Goal: Information Seeking & Learning: Learn about a topic

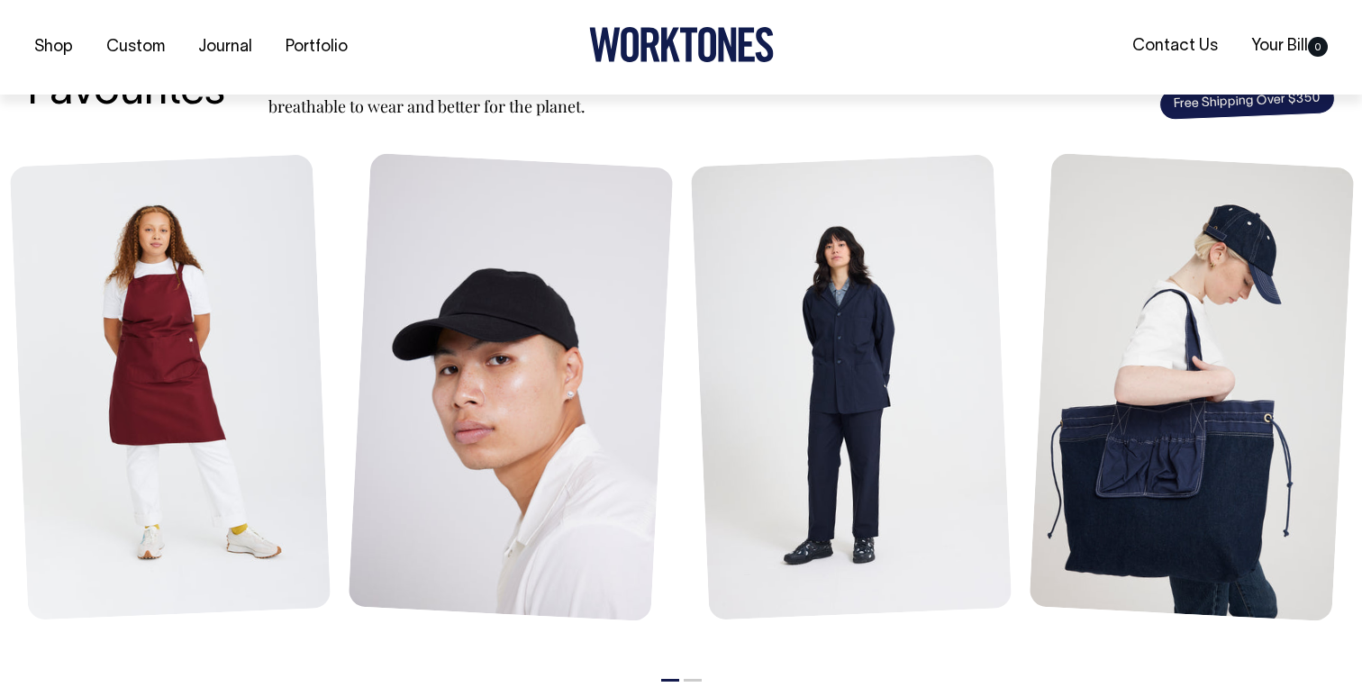
scroll to position [751, 0]
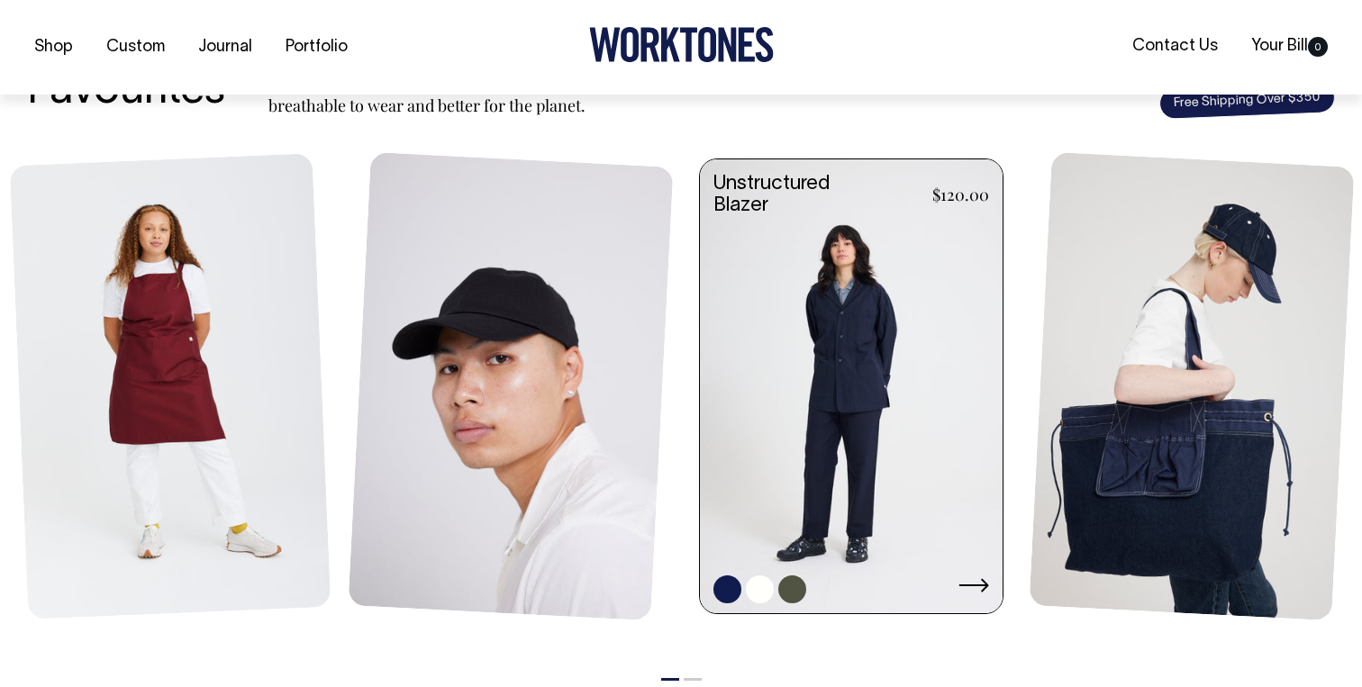
click at [815, 475] on link at bounding box center [851, 388] width 303 height 458
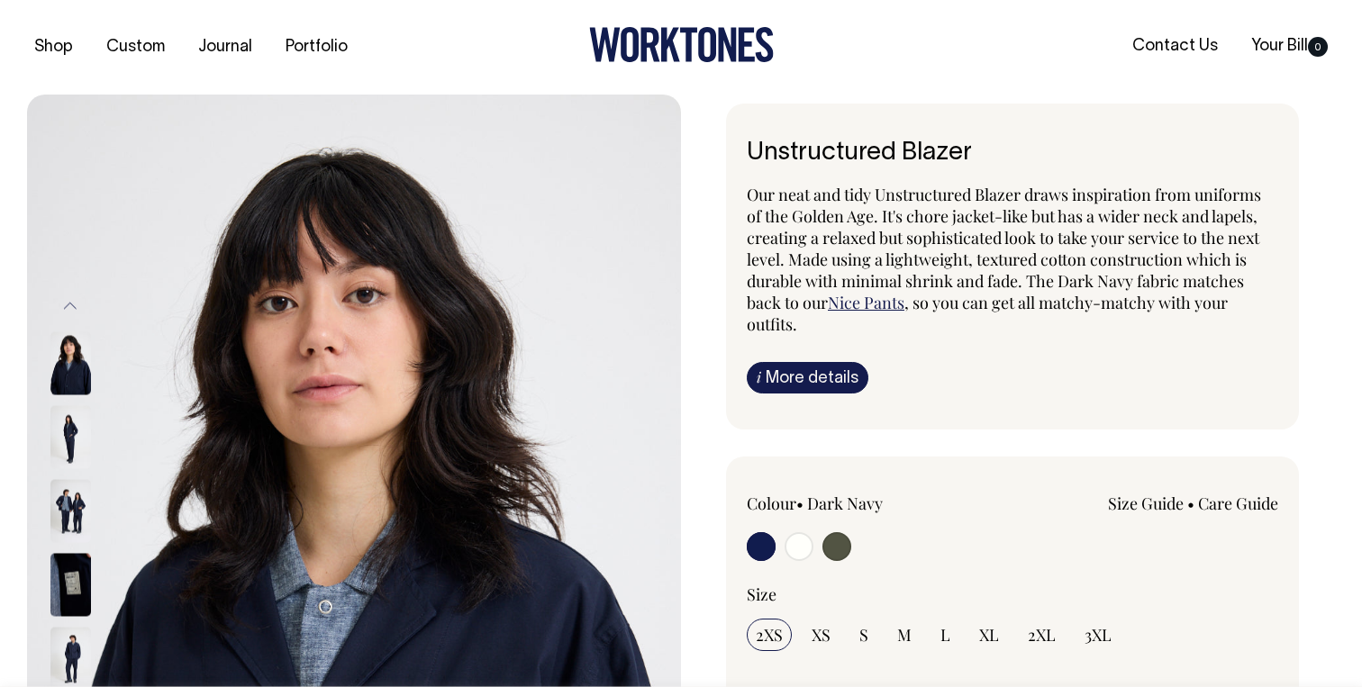
click at [70, 365] on img at bounding box center [70, 363] width 41 height 63
click at [73, 443] on img at bounding box center [70, 436] width 41 height 63
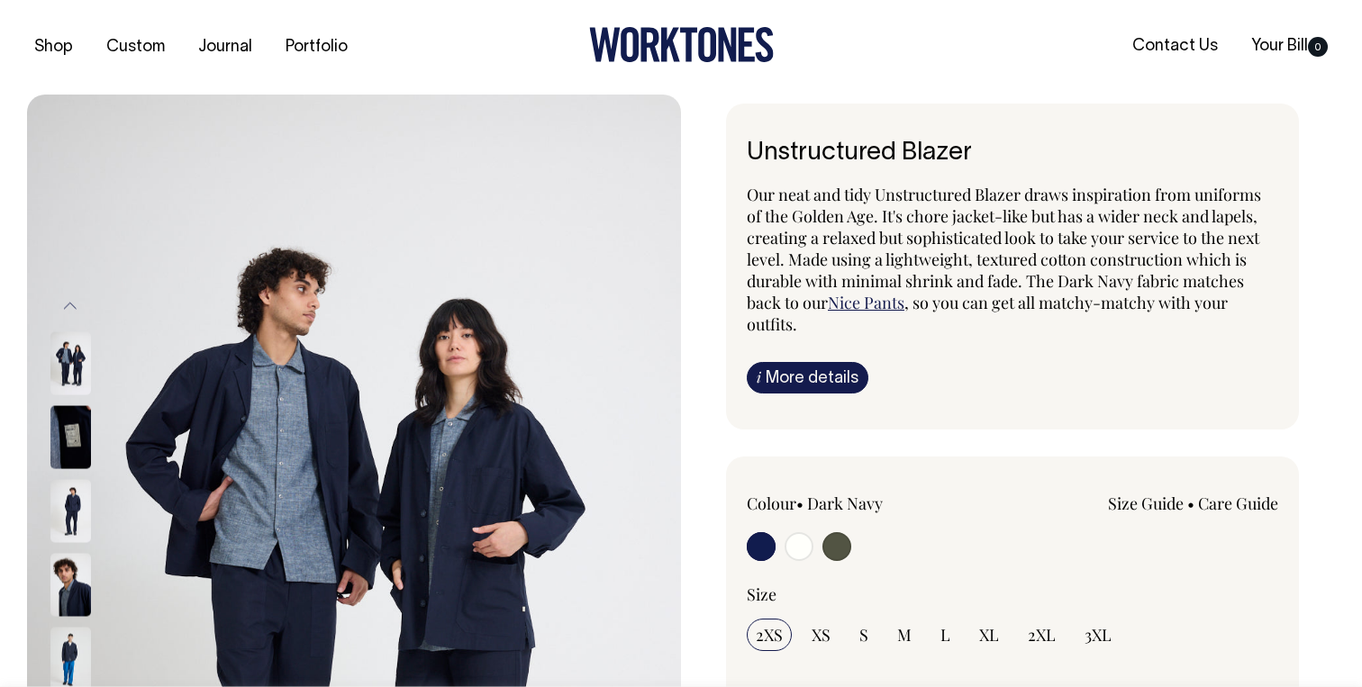
click at [75, 518] on img at bounding box center [70, 510] width 41 height 63
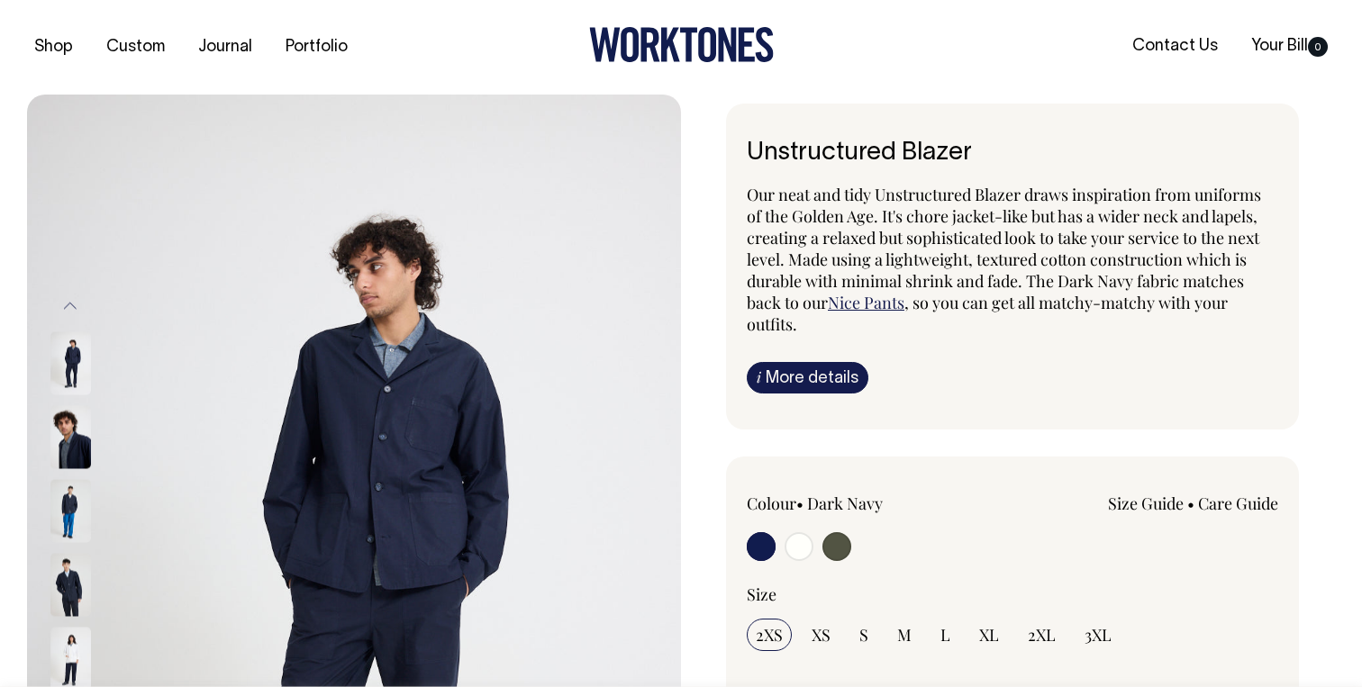
click at [66, 514] on img at bounding box center [70, 510] width 41 height 63
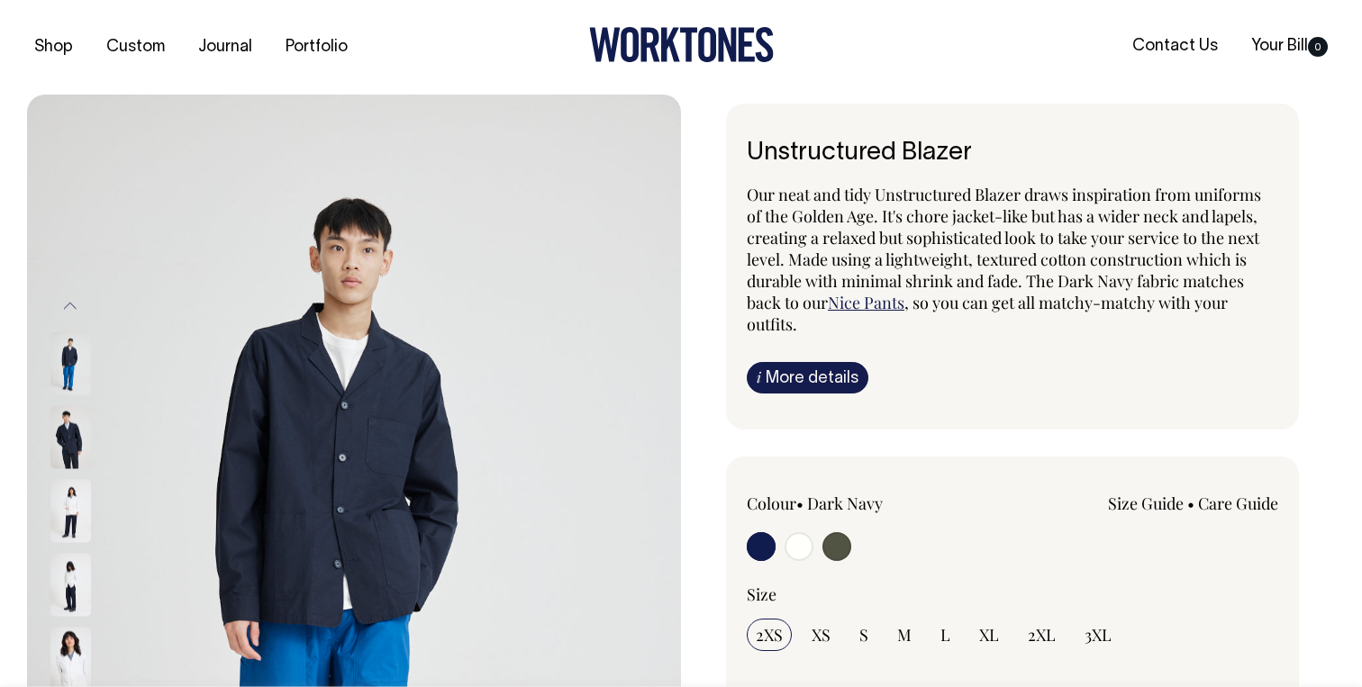
click at [75, 595] on img at bounding box center [70, 584] width 41 height 63
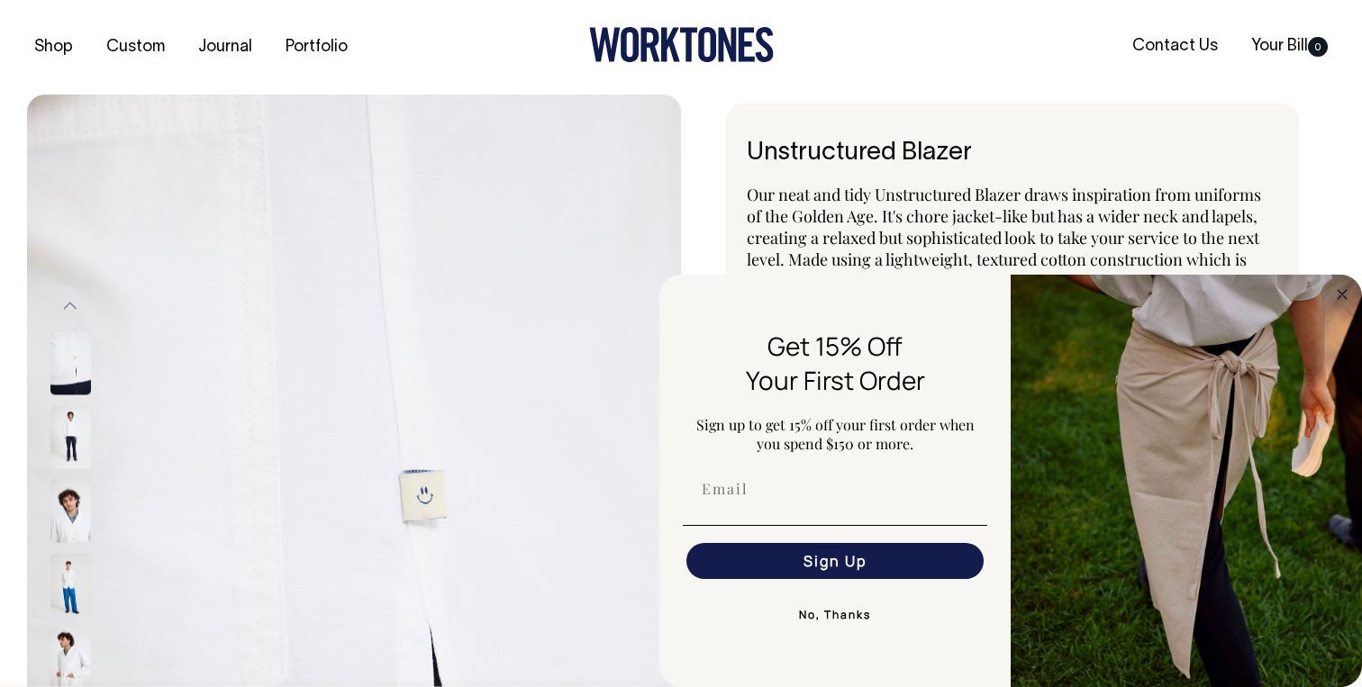
click at [714, 163] on div "Unstructured Blazer Our neat and tidy Unstructured Blazer draws inspiration fro…" at bounding box center [1008, 686] width 654 height 1164
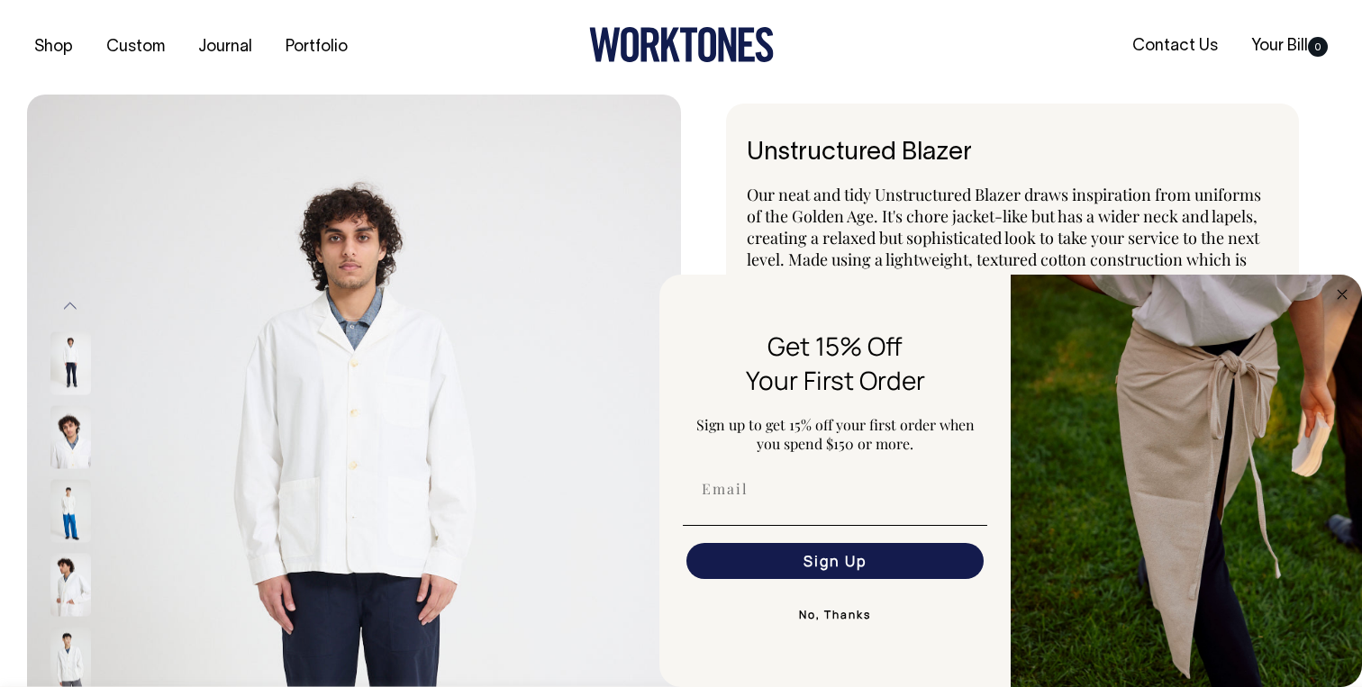
click at [850, 614] on button "No, Thanks" at bounding box center [835, 615] width 305 height 36
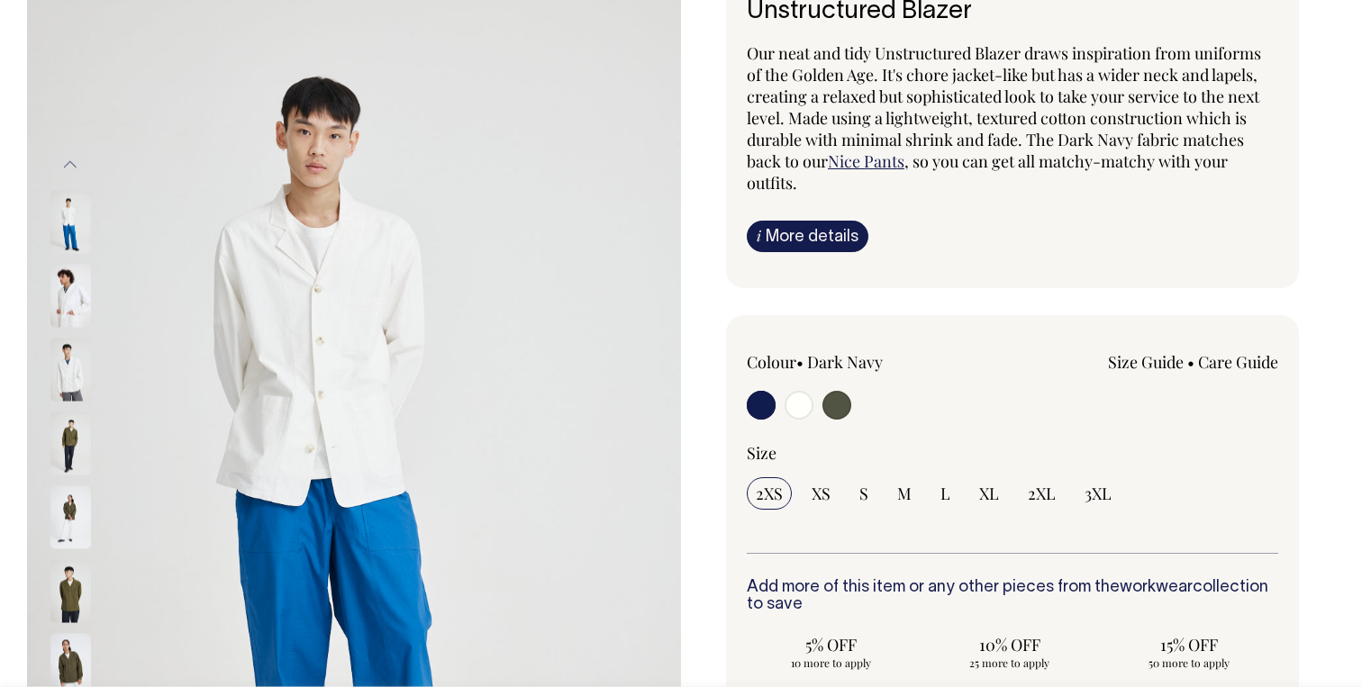
scroll to position [141, 0]
click at [66, 288] on img at bounding box center [70, 295] width 41 height 63
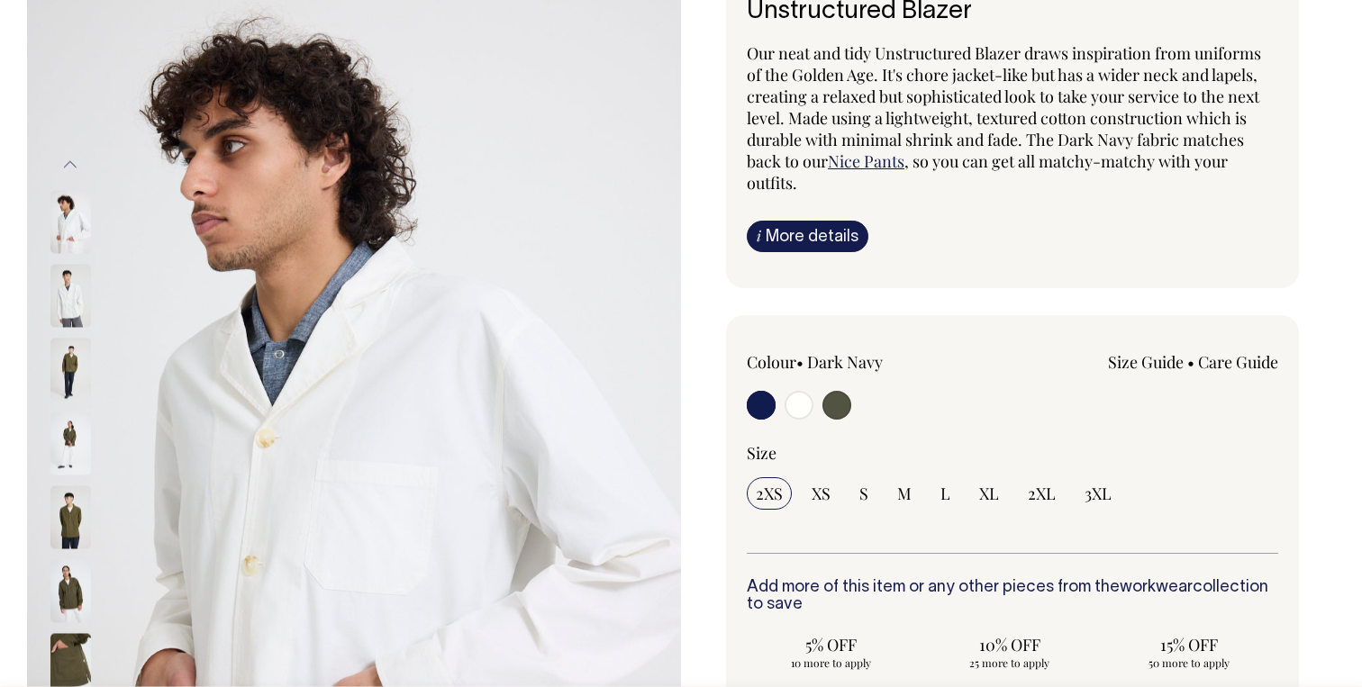
click at [73, 360] on img at bounding box center [70, 369] width 41 height 63
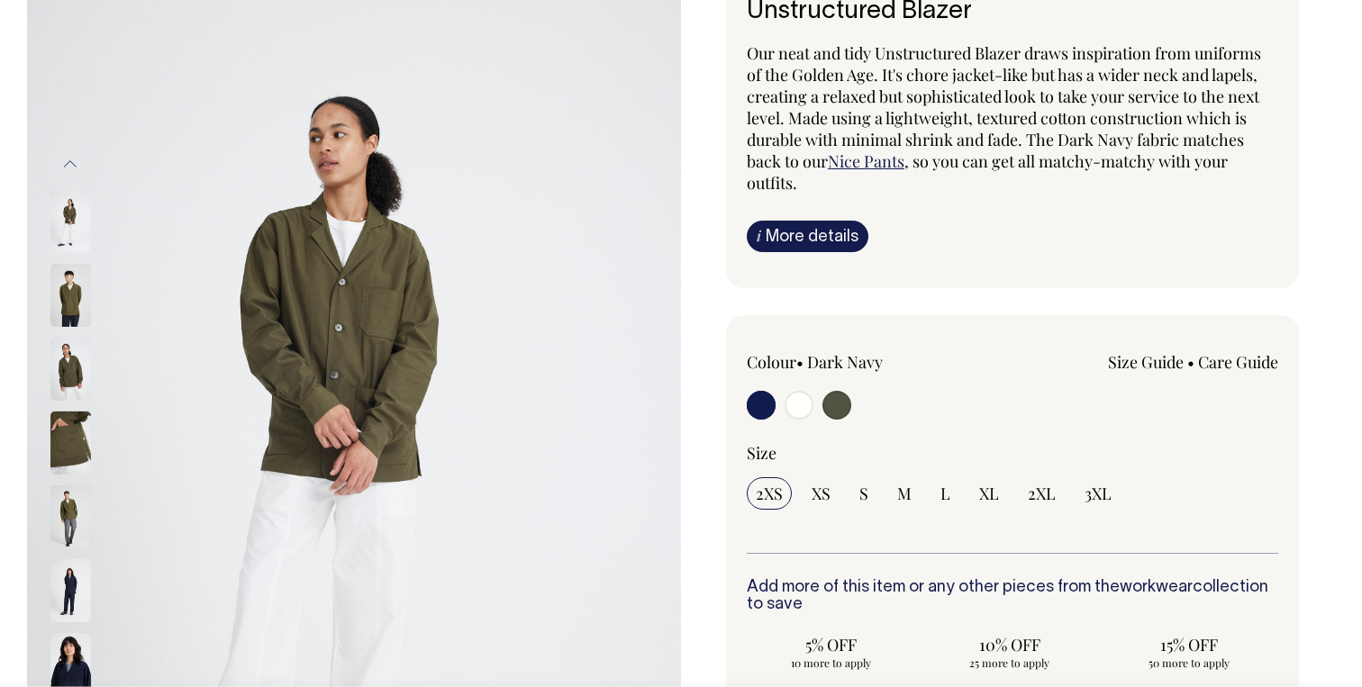
click at [68, 359] on img at bounding box center [70, 369] width 41 height 63
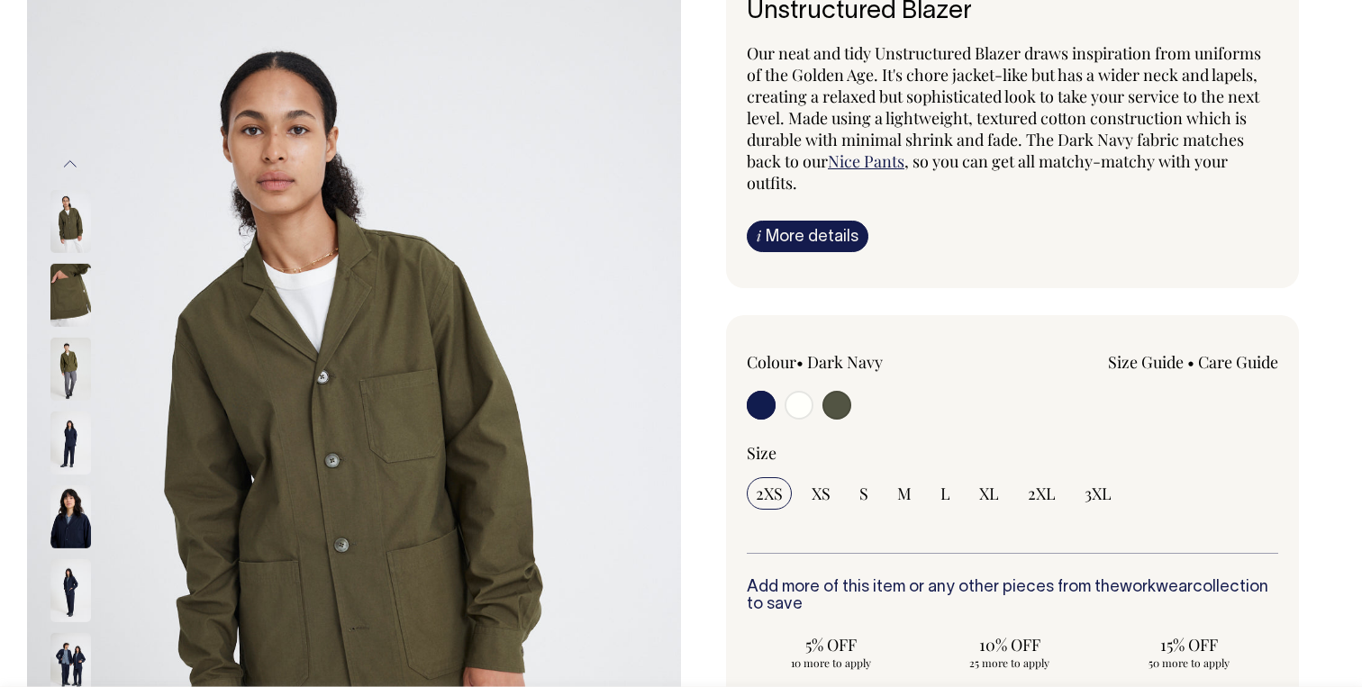
click at [71, 370] on img at bounding box center [70, 369] width 41 height 63
click at [54, 379] on img at bounding box center [70, 369] width 41 height 63
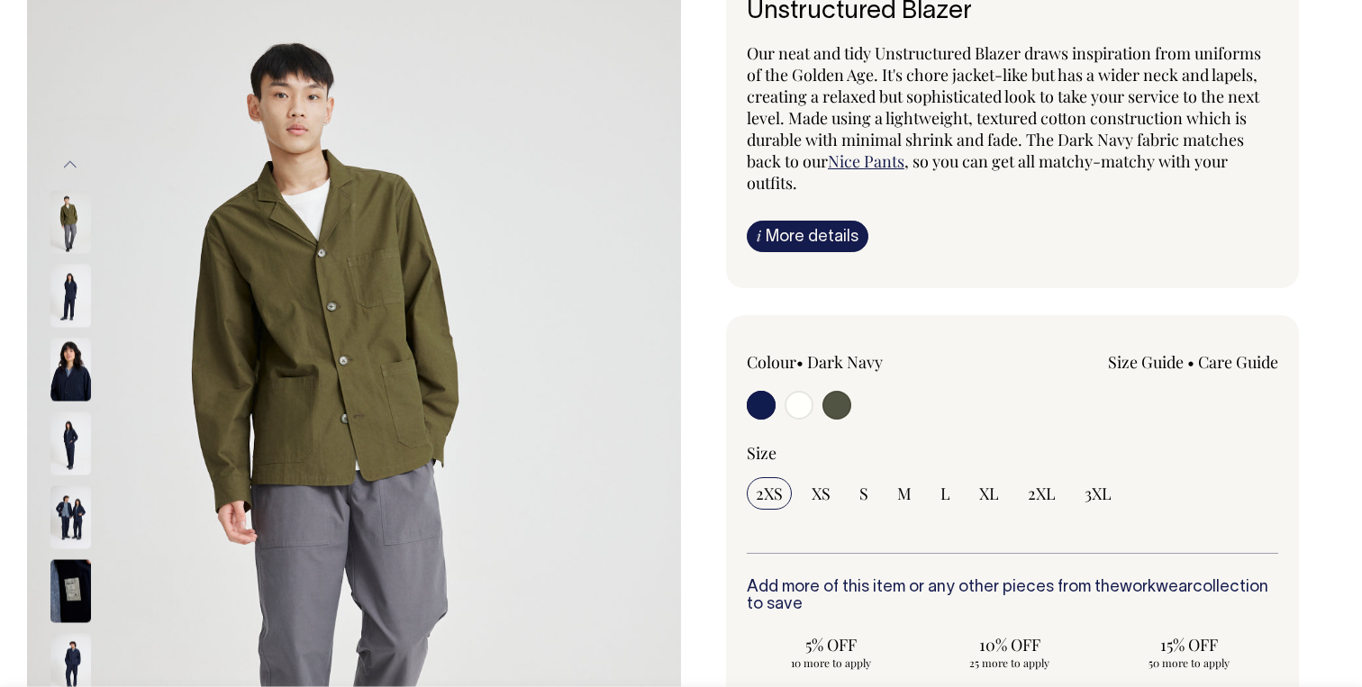
click at [63, 458] on img at bounding box center [70, 443] width 41 height 63
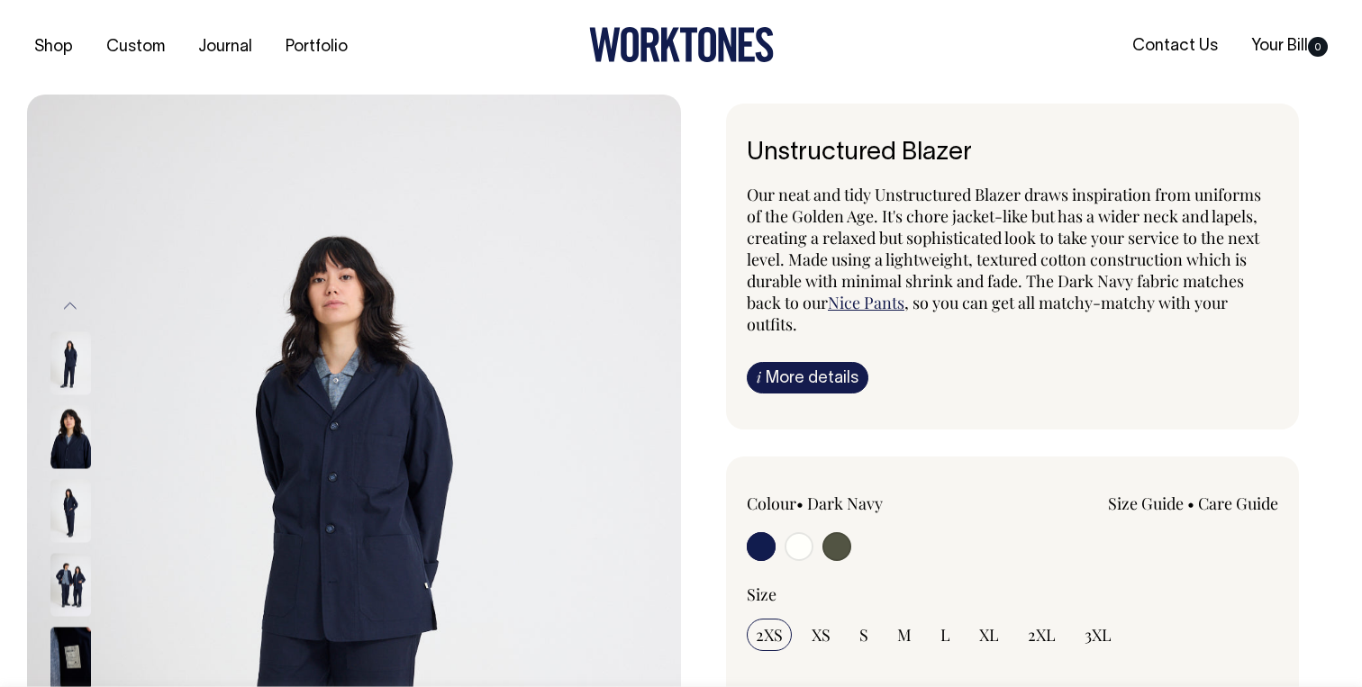
scroll to position [0, 0]
click at [732, 37] on icon at bounding box center [727, 45] width 18 height 34
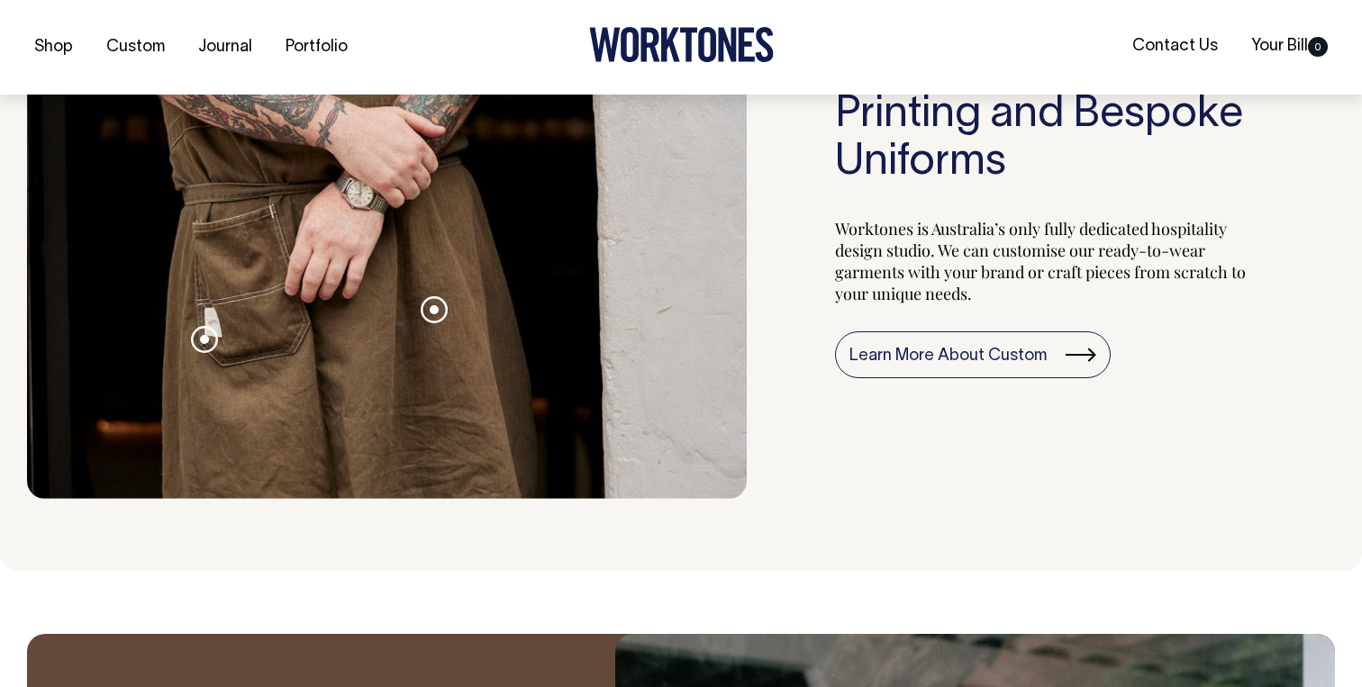
scroll to position [1895, 0]
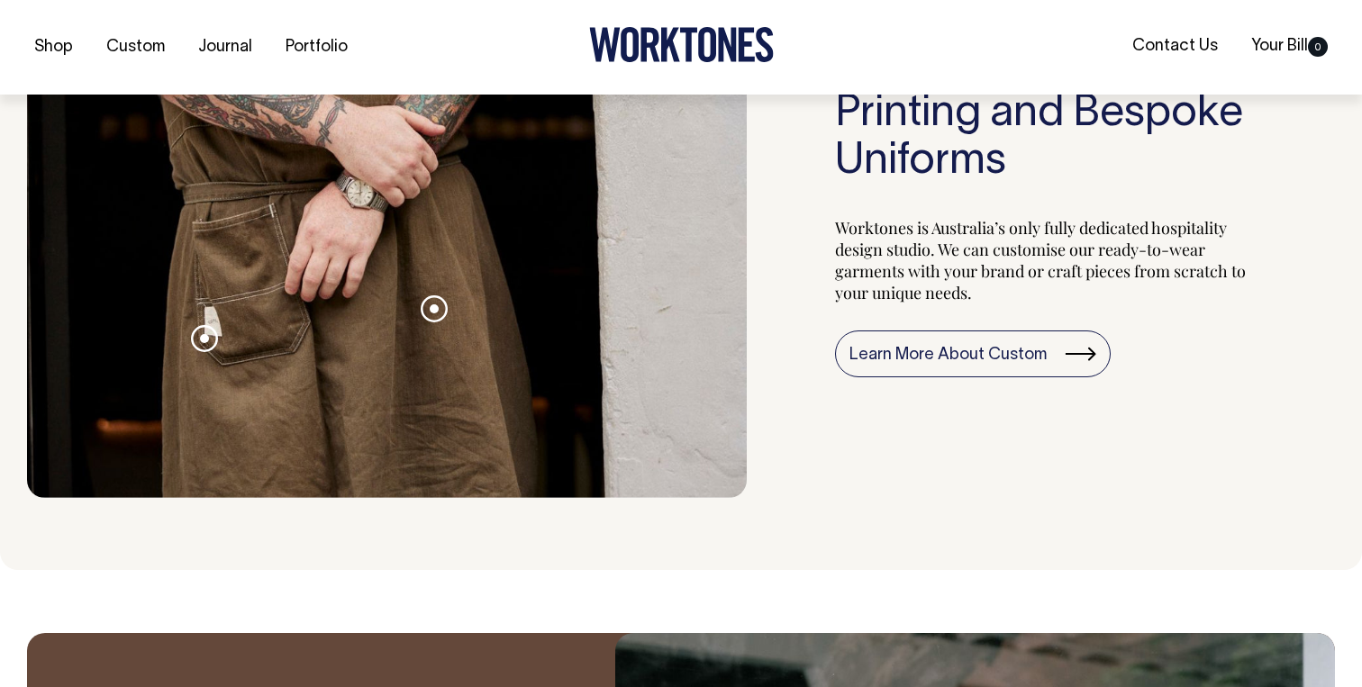
click at [204, 339] on span at bounding box center [204, 338] width 9 height 9
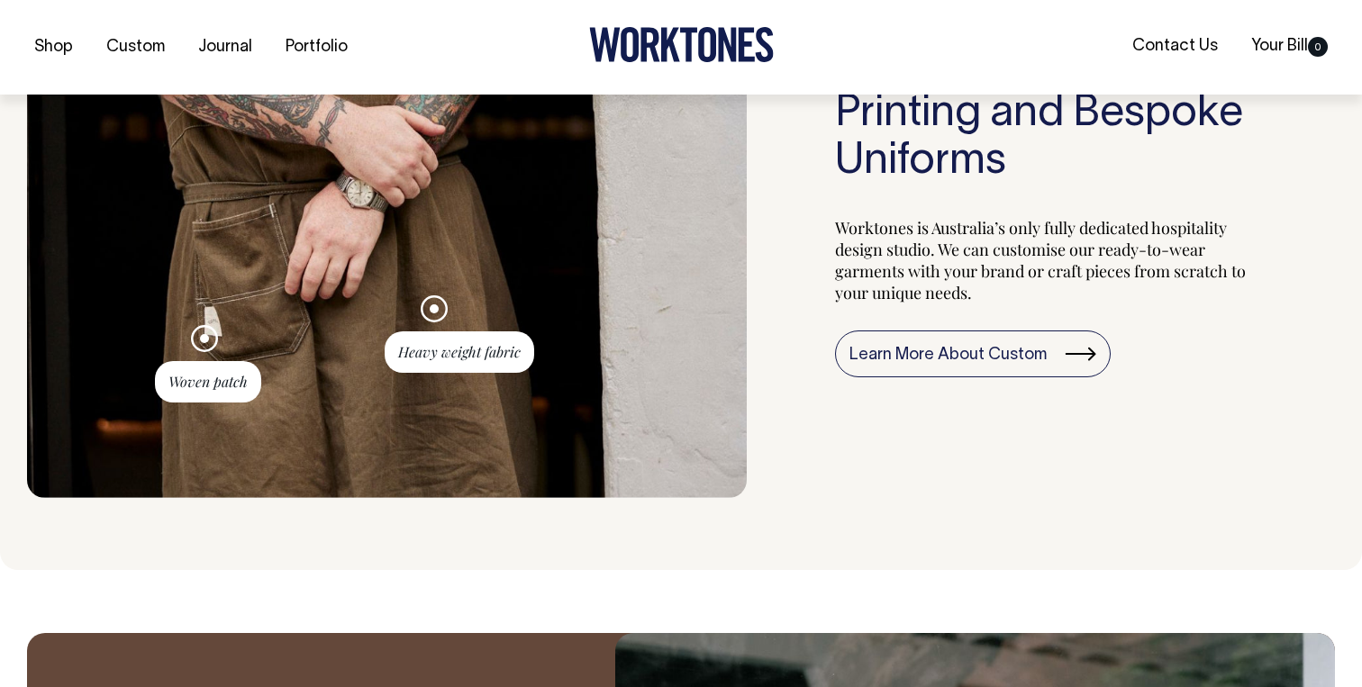
click at [434, 305] on span at bounding box center [434, 309] width 9 height 9
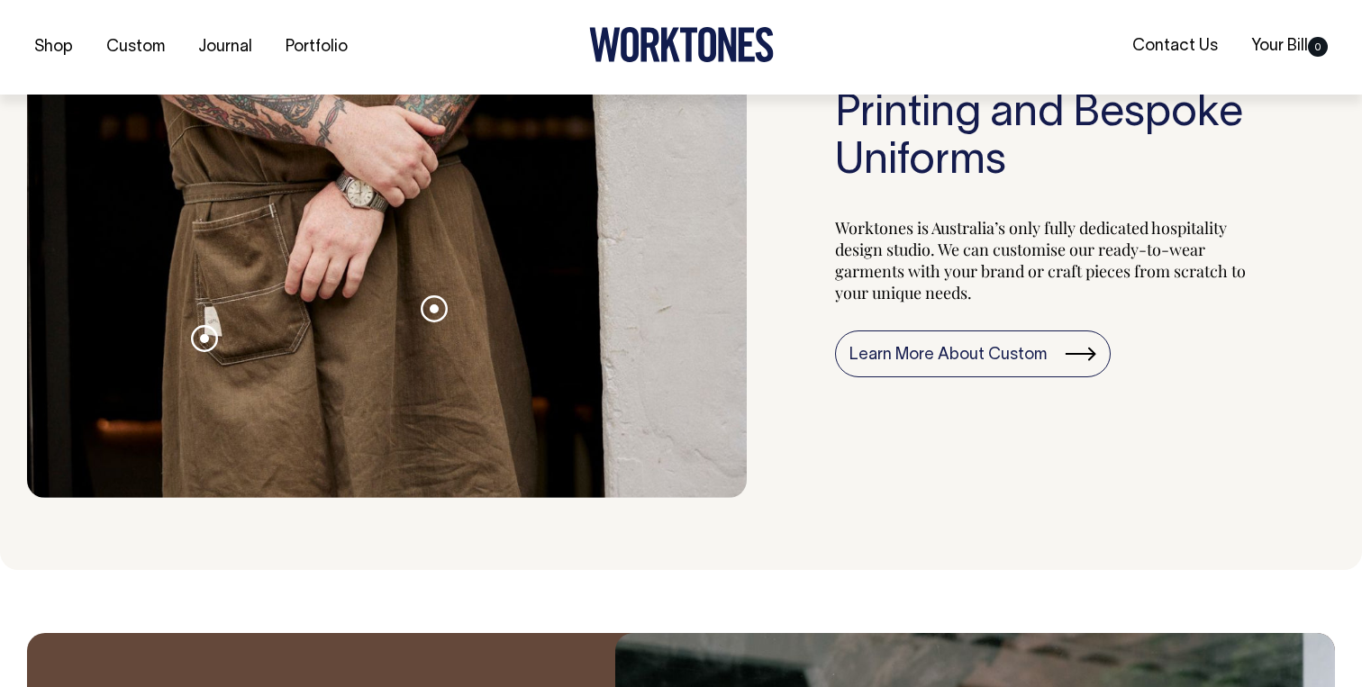
click at [430, 308] on span at bounding box center [434, 309] width 9 height 9
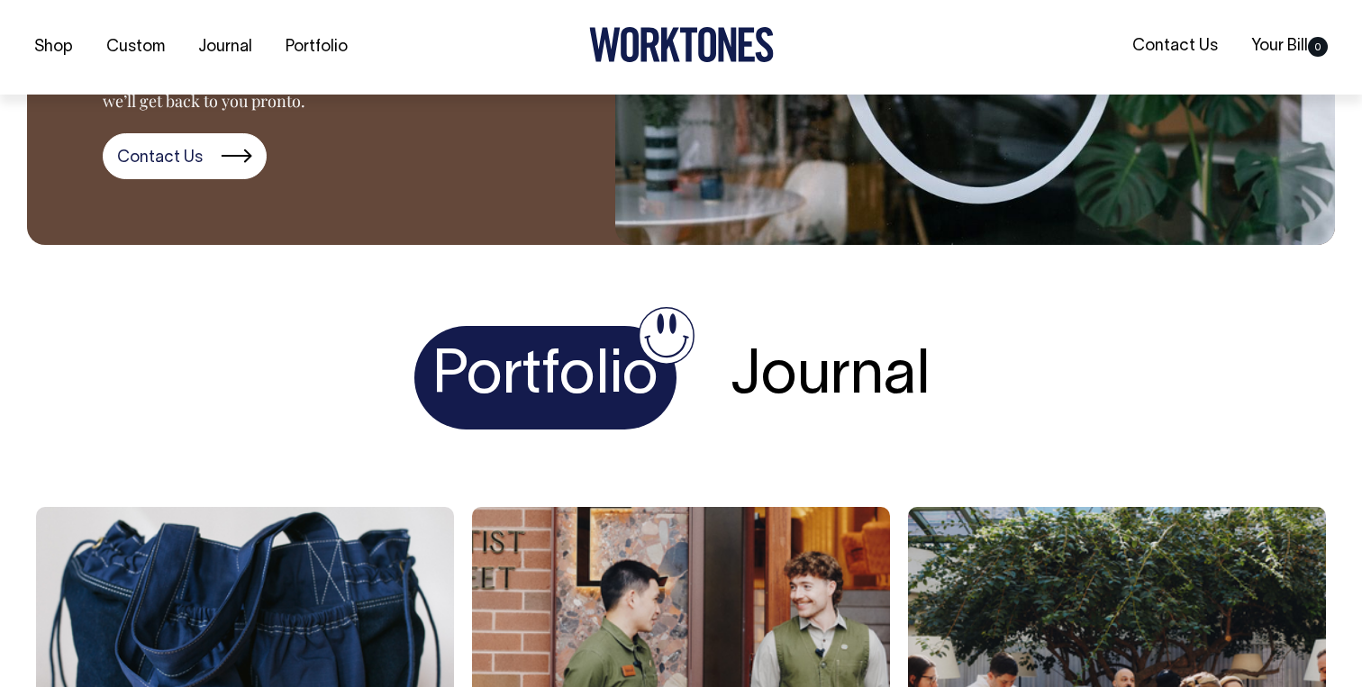
click at [813, 368] on h1 "Journal" at bounding box center [831, 378] width 236 height 104
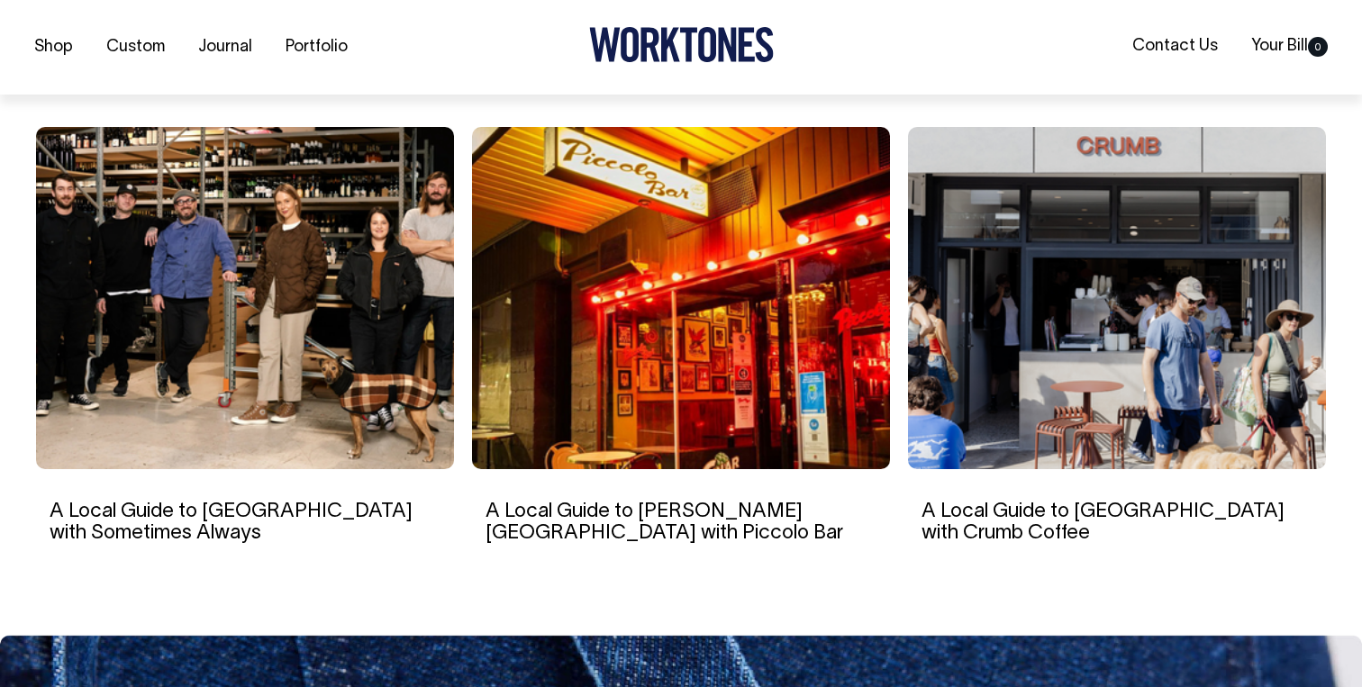
scroll to position [3145, 0]
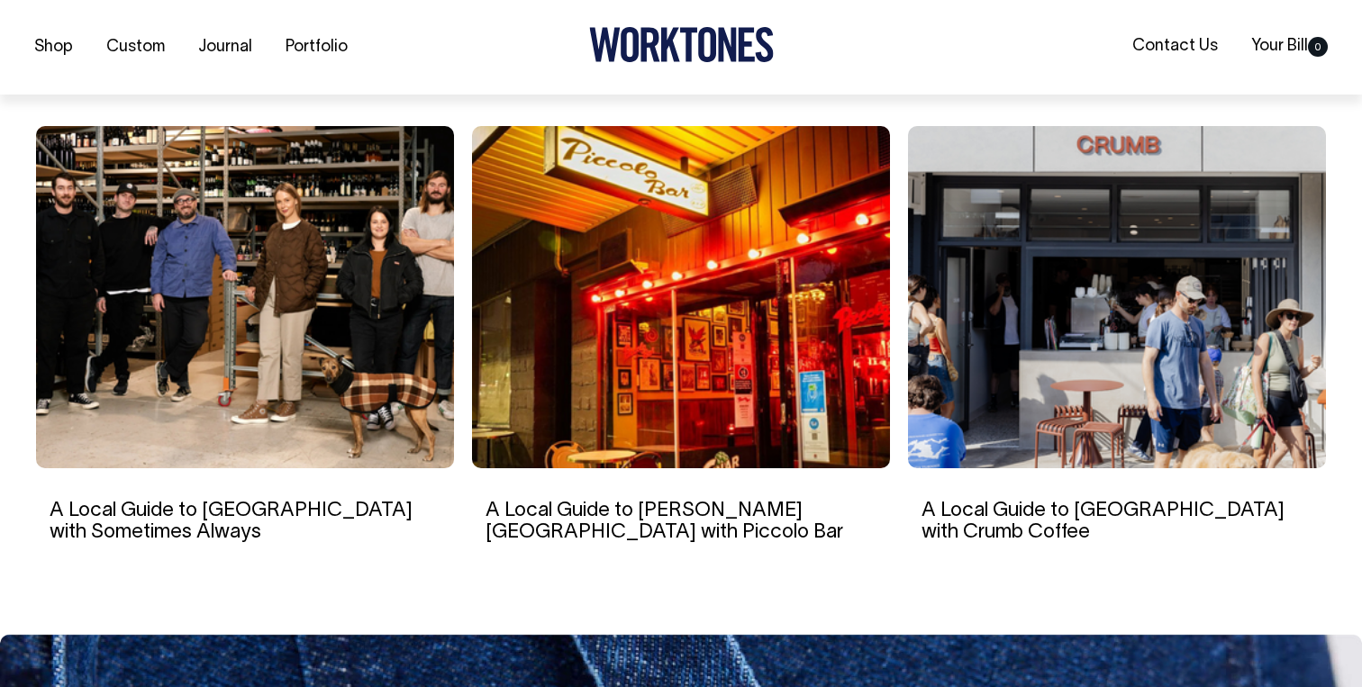
click at [252, 259] on img at bounding box center [245, 297] width 418 height 342
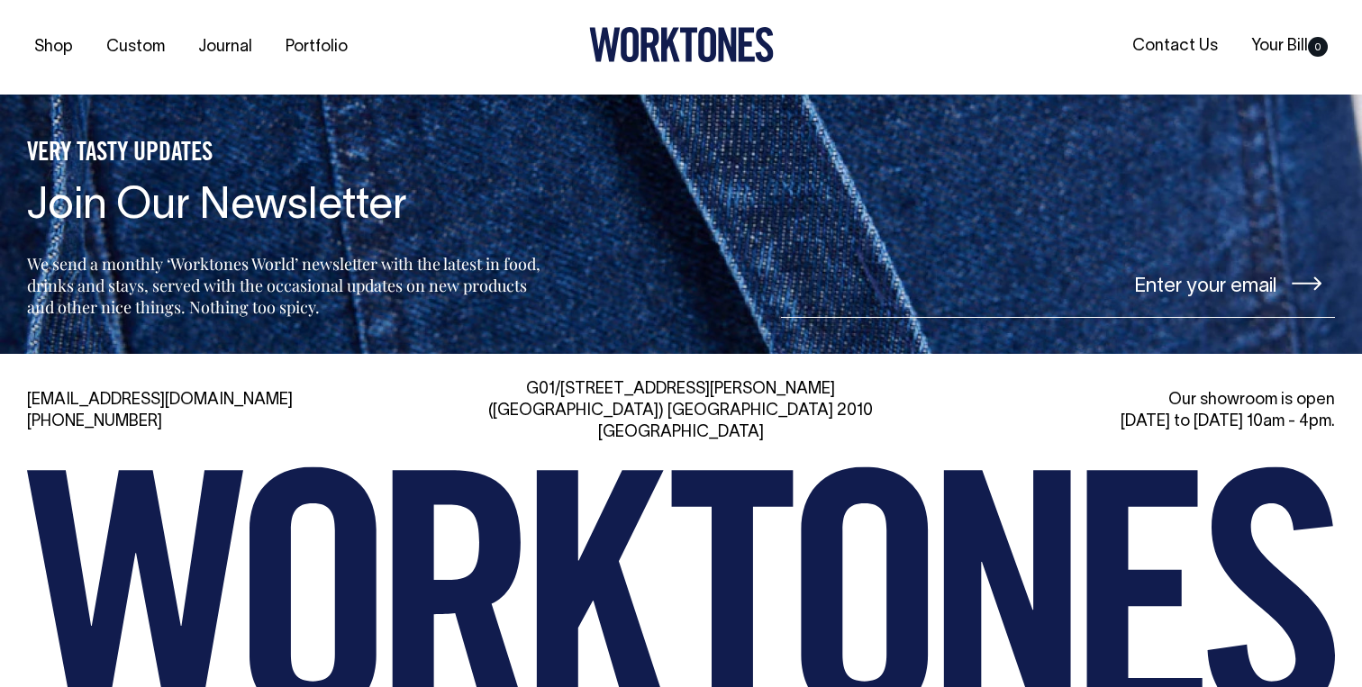
scroll to position [5867, 0]
